Goal: Find specific page/section: Find specific page/section

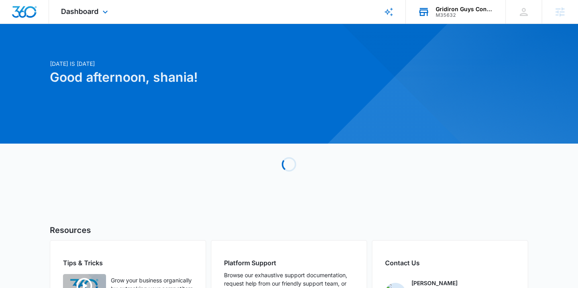
click at [452, 16] on div "M35632" at bounding box center [465, 15] width 58 height 6
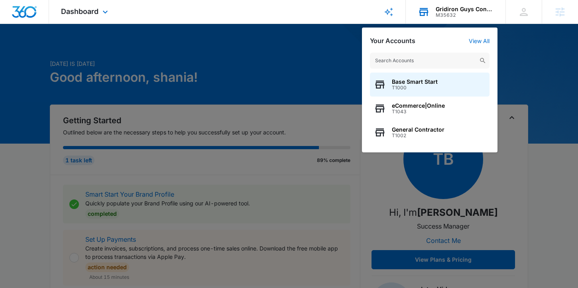
click at [403, 58] on input "text" at bounding box center [430, 61] width 120 height 16
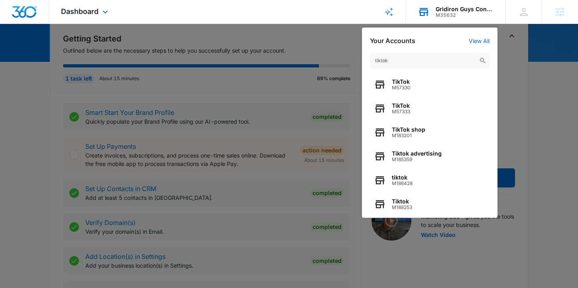
click at [407, 61] on input "tiktok" at bounding box center [430, 61] width 120 height 16
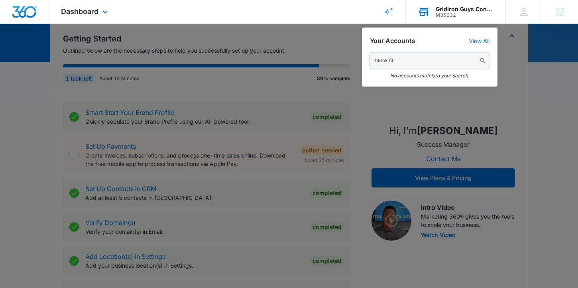
click at [395, 65] on input "tiktok fit" at bounding box center [430, 61] width 120 height 16
paste input "M335249"
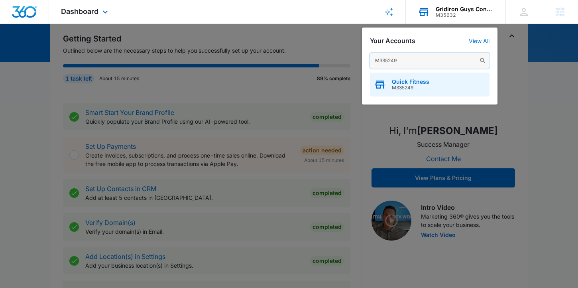
type input "M335249"
click at [395, 80] on span "Quick Fitness" at bounding box center [410, 82] width 37 height 6
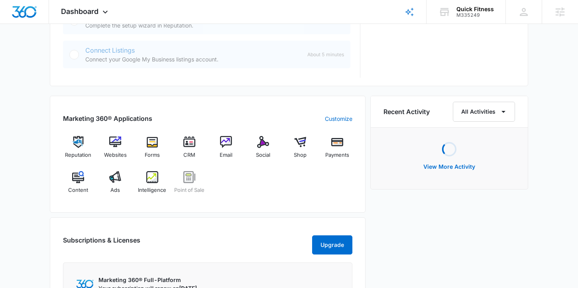
scroll to position [431, 0]
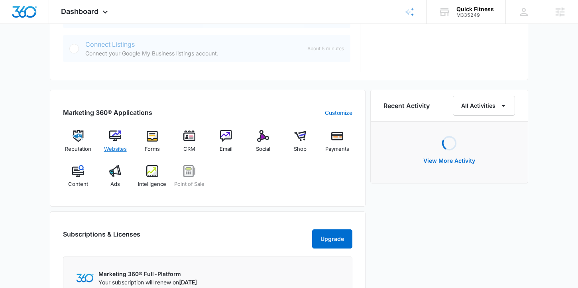
click at [114, 143] on div "Websites" at bounding box center [115, 144] width 31 height 29
